Goal: Information Seeking & Learning: Learn about a topic

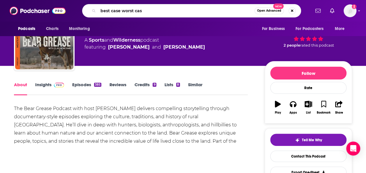
type input "best case worst case"
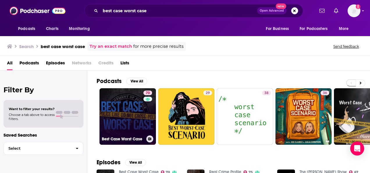
click at [110, 111] on link "70 Best Case Worst Case" at bounding box center [128, 116] width 56 height 56
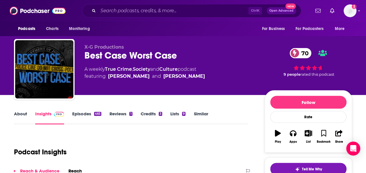
click at [20, 116] on link "About" at bounding box center [20, 117] width 13 height 13
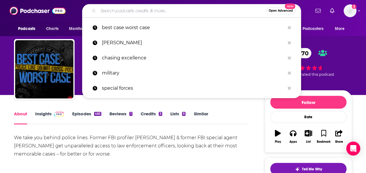
click at [227, 9] on input "Search podcasts, credits, & more..." at bounding box center [182, 10] width 168 height 9
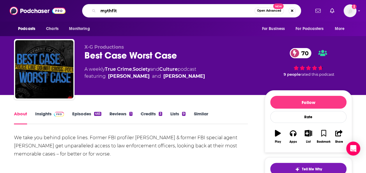
type input "mythfits"
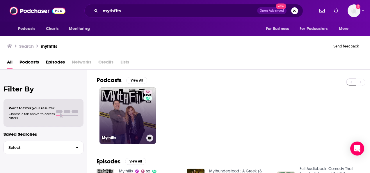
click at [122, 117] on link "52 Mythfits" at bounding box center [128, 115] width 56 height 56
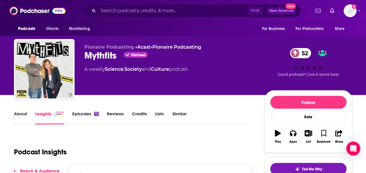
click at [18, 116] on link "About" at bounding box center [20, 117] width 13 height 13
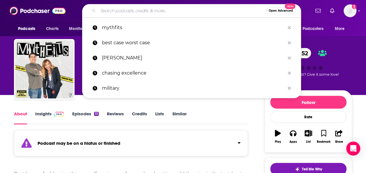
click at [124, 9] on input "Search podcasts, credits, & more..." at bounding box center [182, 10] width 168 height 9
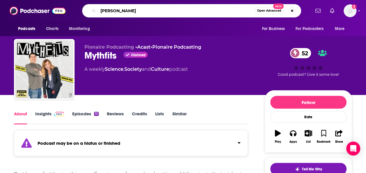
type input "tosh show"
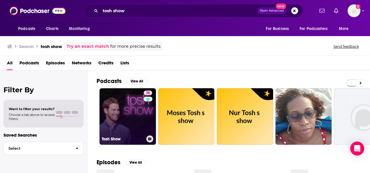
click at [112, 115] on link "76 Tosh Show" at bounding box center [128, 116] width 56 height 56
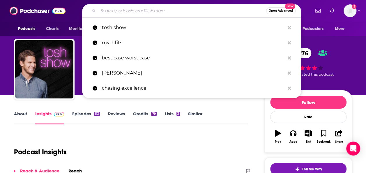
click at [202, 10] on input "Search podcasts, credits, & more..." at bounding box center [182, 10] width 168 height 9
paste input "[PERSON_NAME] Media"
type input "[PERSON_NAME] Media"
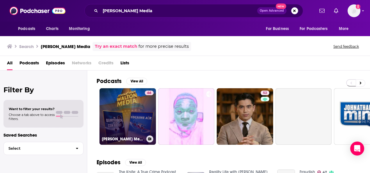
click at [118, 116] on link "66 [PERSON_NAME] Media" at bounding box center [128, 116] width 56 height 56
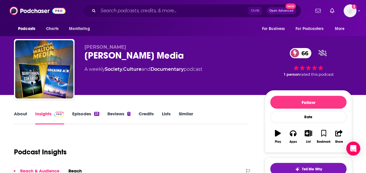
click at [18, 112] on link "About" at bounding box center [20, 117] width 13 height 13
